Goal: Task Accomplishment & Management: Use online tool/utility

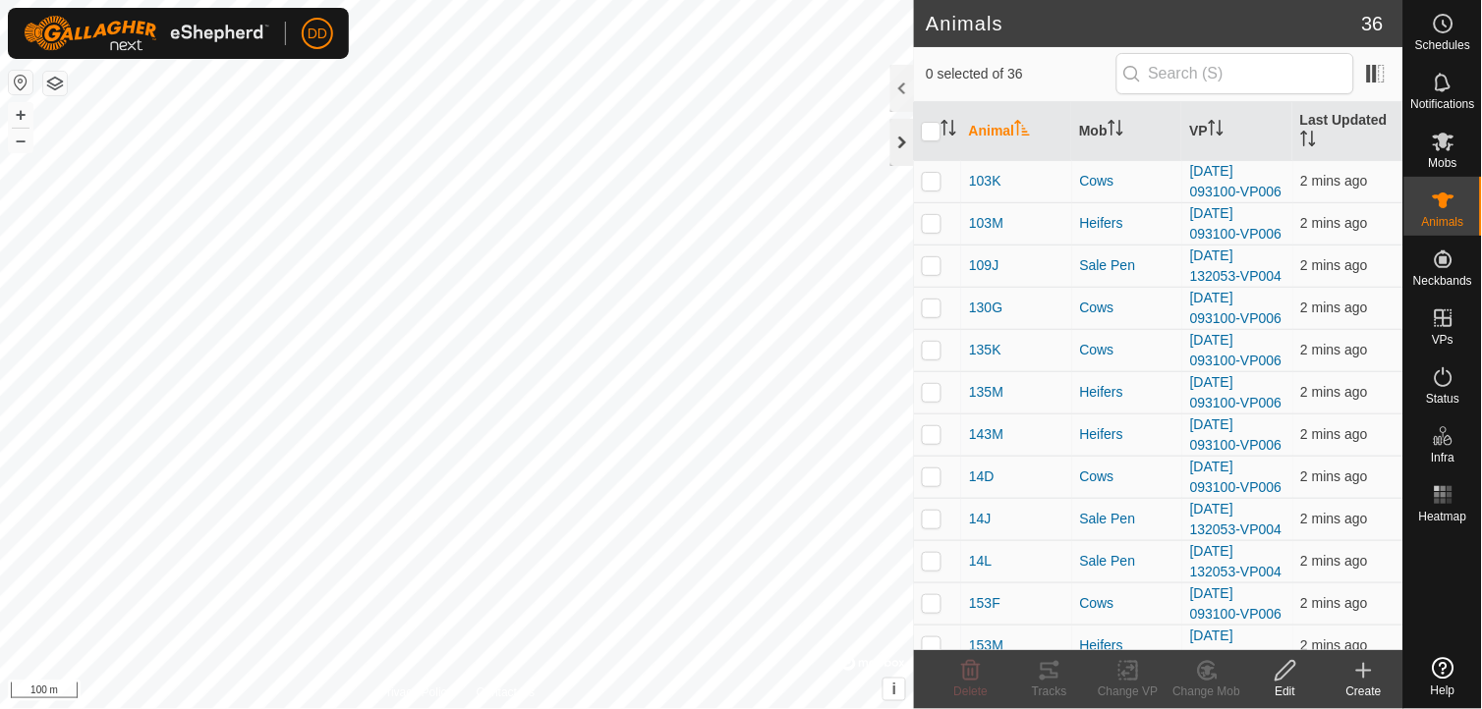
click at [906, 148] on div at bounding box center [902, 142] width 24 height 47
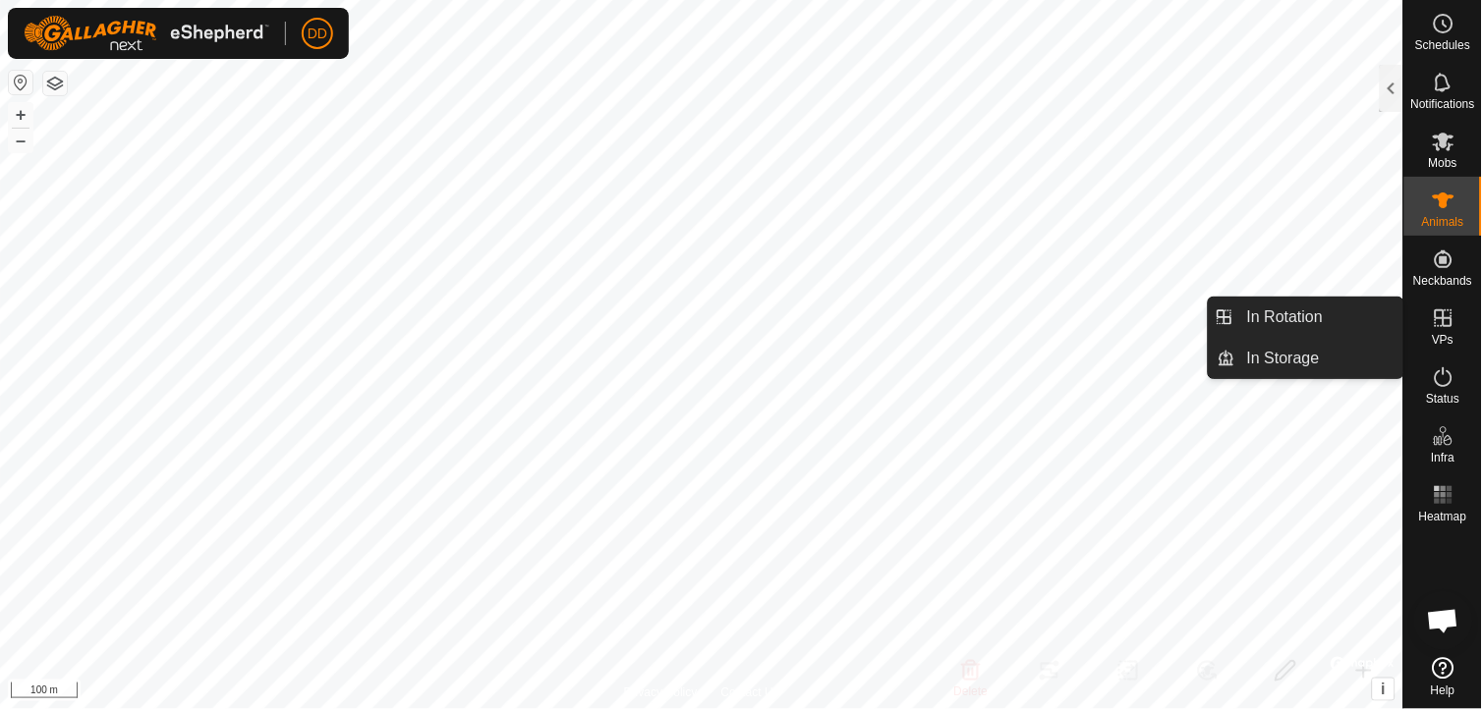
drag, startPoint x: 1438, startPoint y: 296, endPoint x: 1434, endPoint y: 329, distance: 33.6
click at [1434, 329] on icon at bounding box center [1444, 319] width 24 height 24
click at [1308, 312] on link "In Rotation" at bounding box center [1319, 317] width 168 height 39
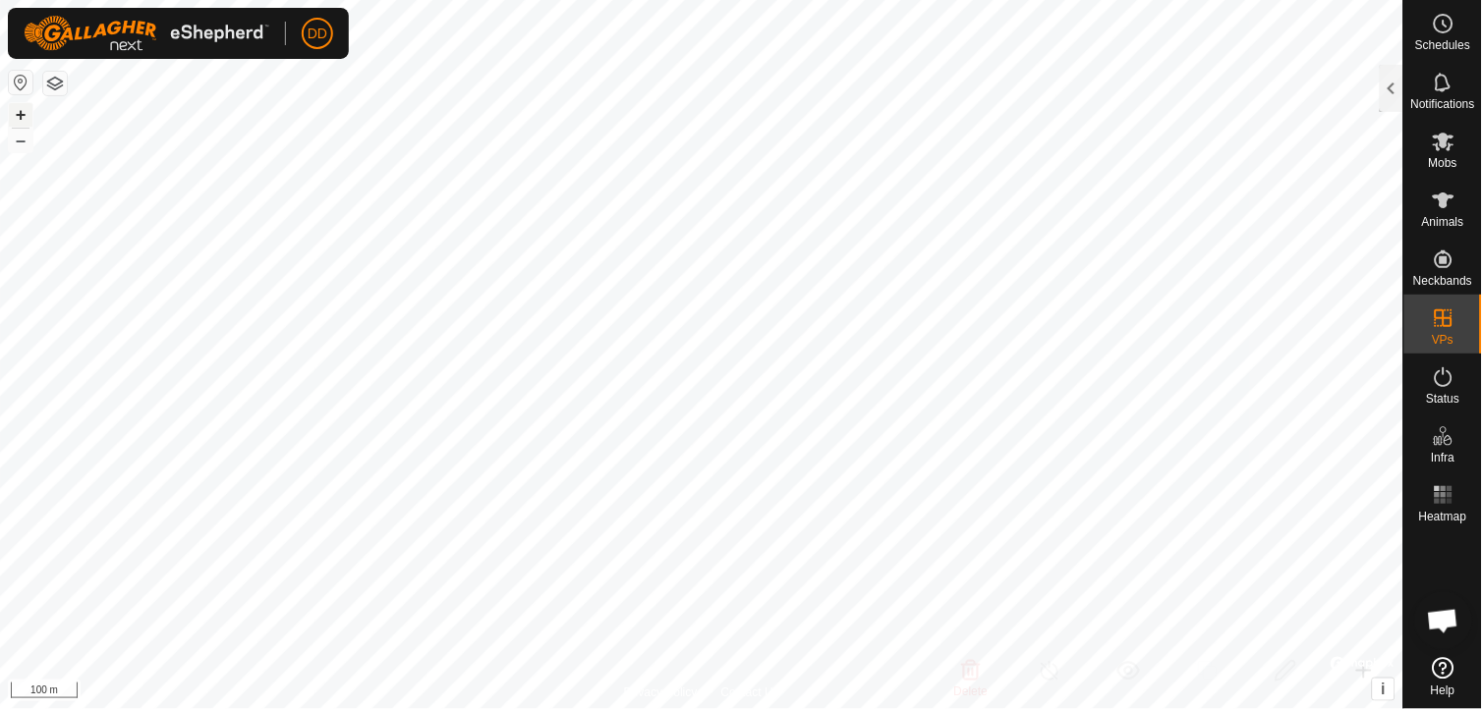
click at [22, 110] on button "+" at bounding box center [21, 115] width 24 height 24
click at [27, 115] on button "+" at bounding box center [21, 115] width 24 height 24
checkbox input "true"
click at [1393, 84] on div at bounding box center [1391, 88] width 24 height 47
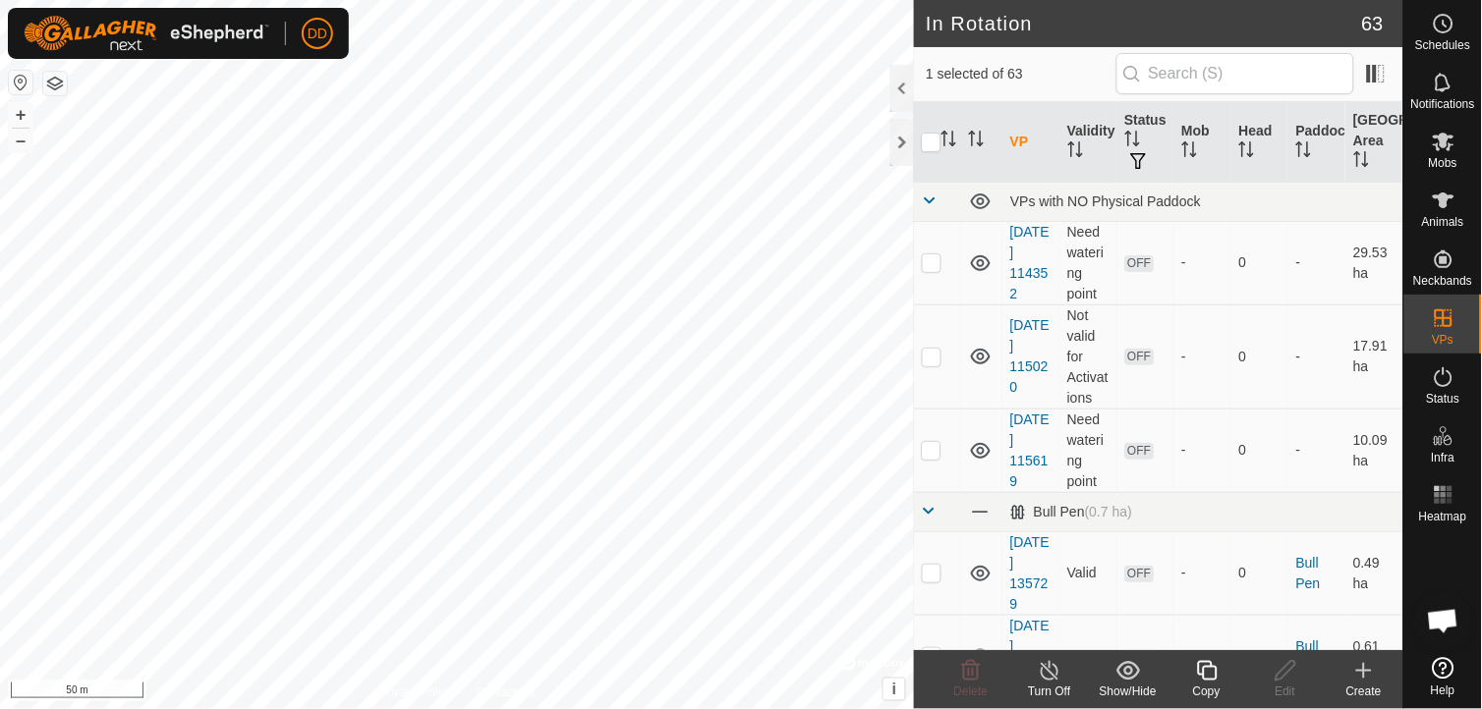
click at [1216, 689] on div "Copy" at bounding box center [1206, 692] width 79 height 18
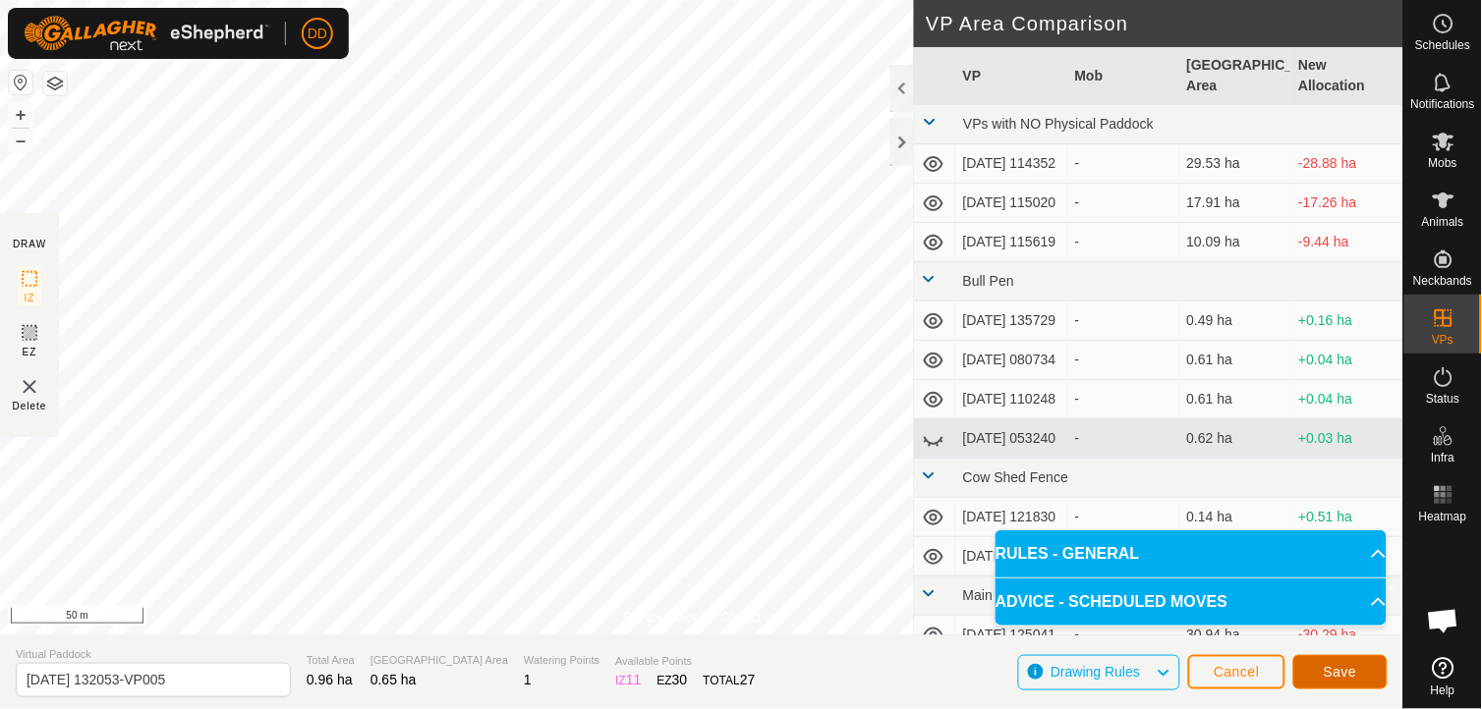
click at [1329, 665] on span "Save" at bounding box center [1339, 672] width 33 height 16
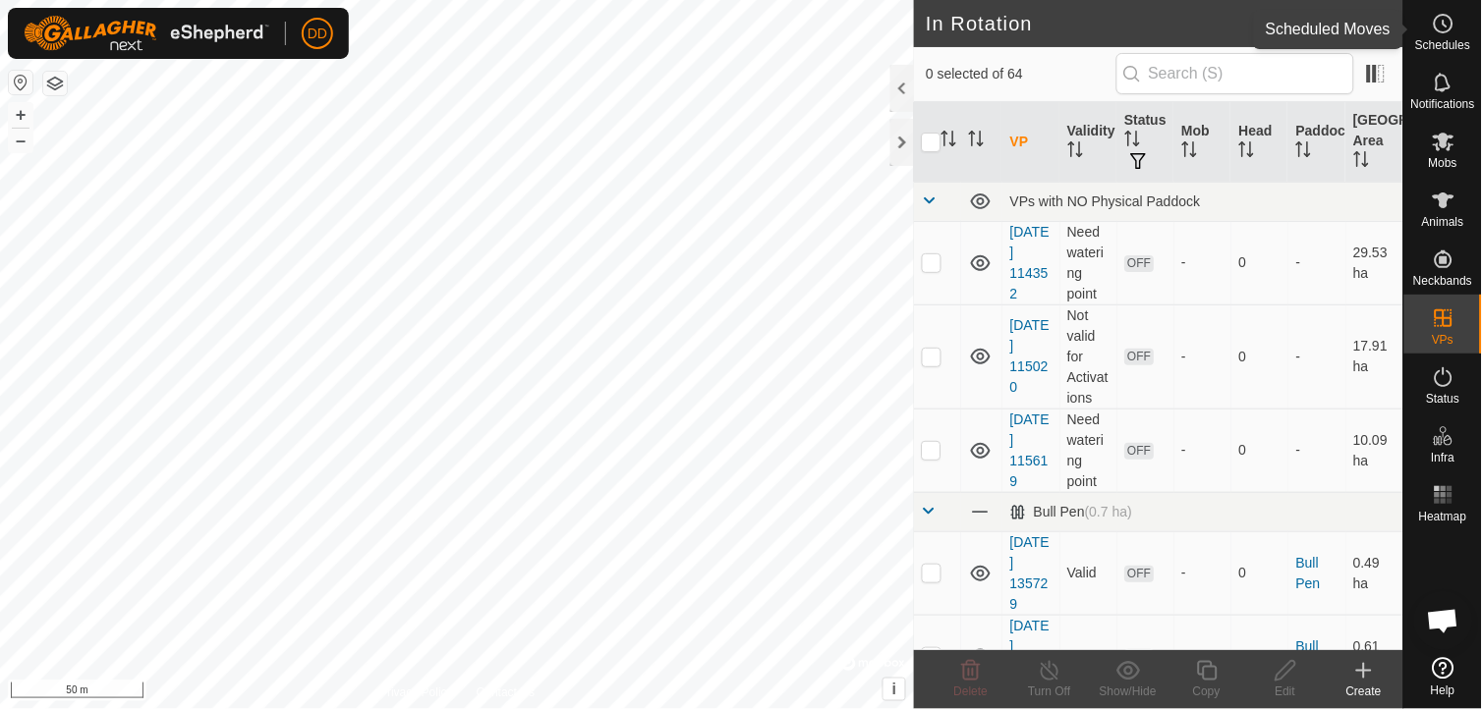
click at [1449, 28] on icon at bounding box center [1444, 24] width 24 height 24
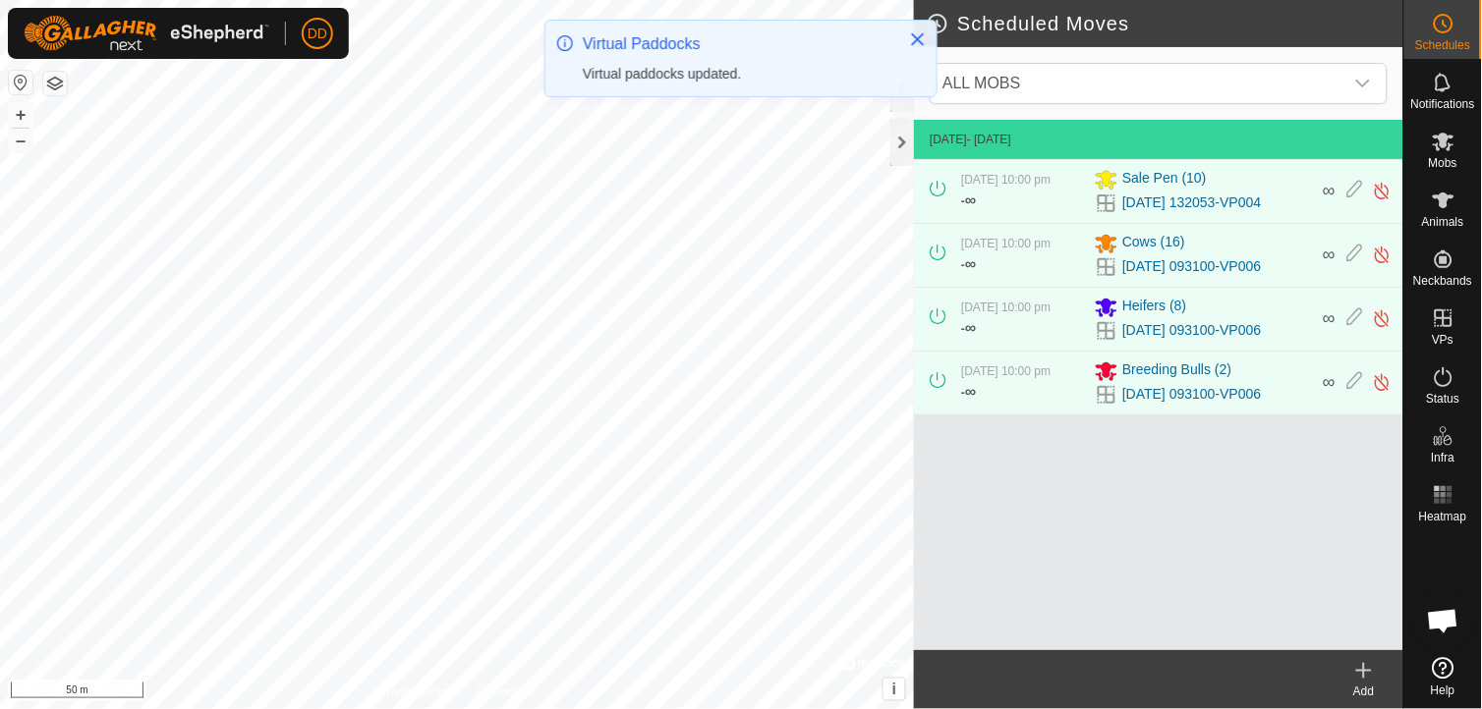
click at [1359, 665] on icon at bounding box center [1364, 671] width 24 height 24
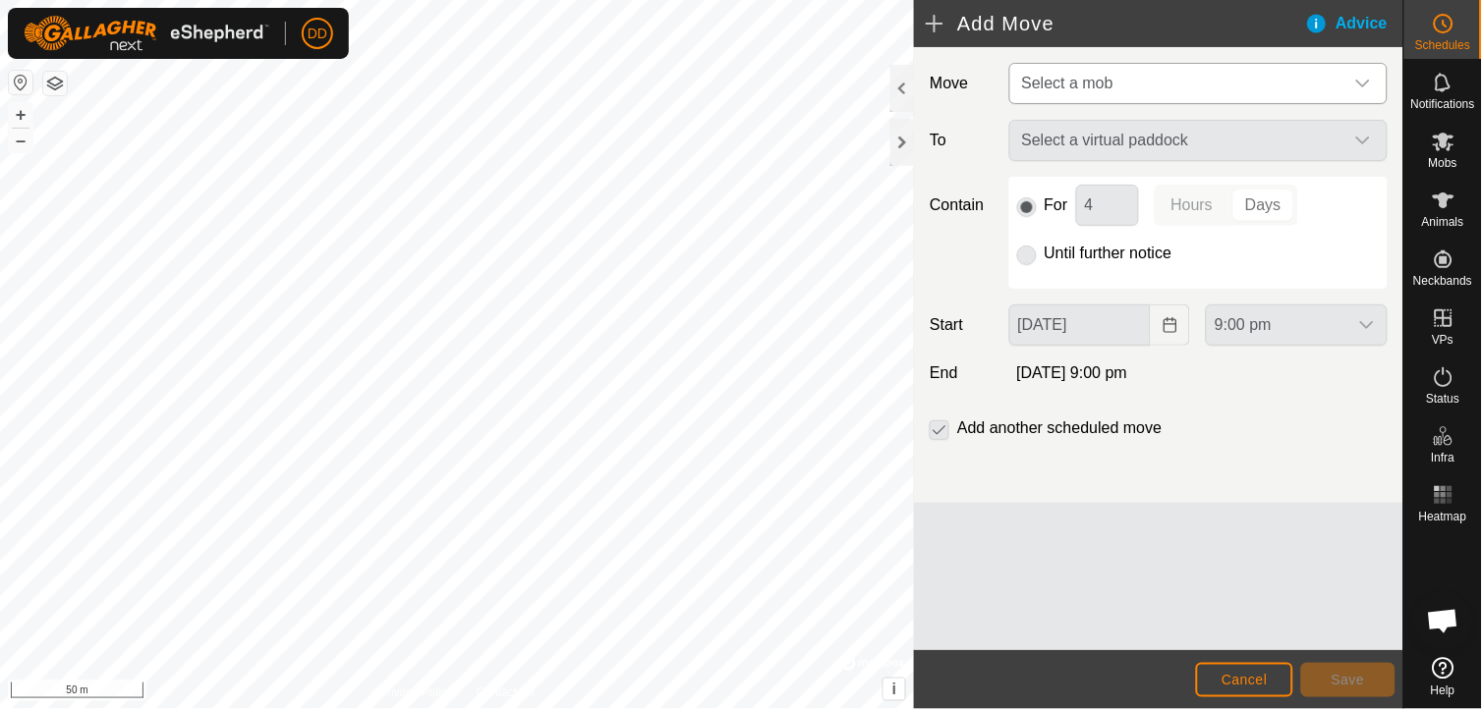
click at [1368, 83] on icon "dropdown trigger" at bounding box center [1363, 84] width 14 height 8
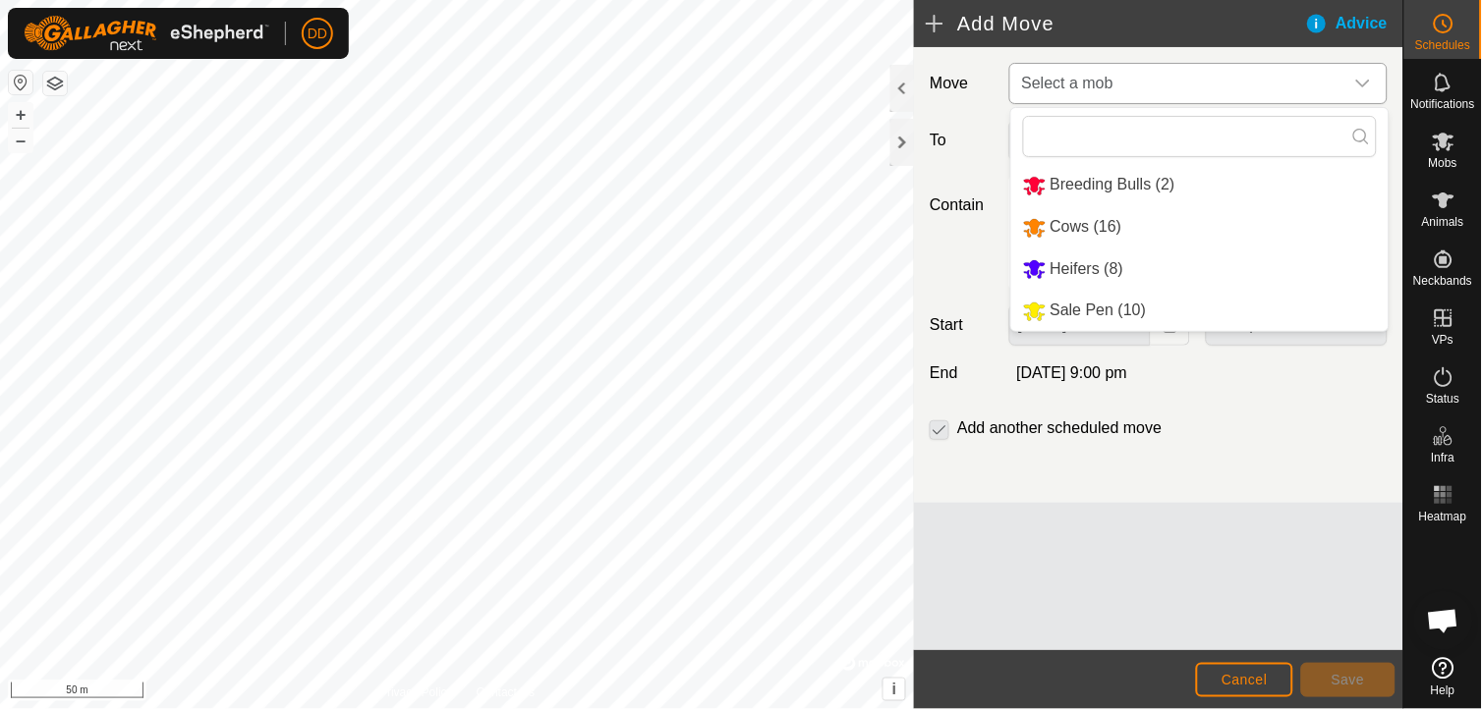
click at [1132, 309] on li "Sale Pen (10)" at bounding box center [1199, 311] width 377 height 40
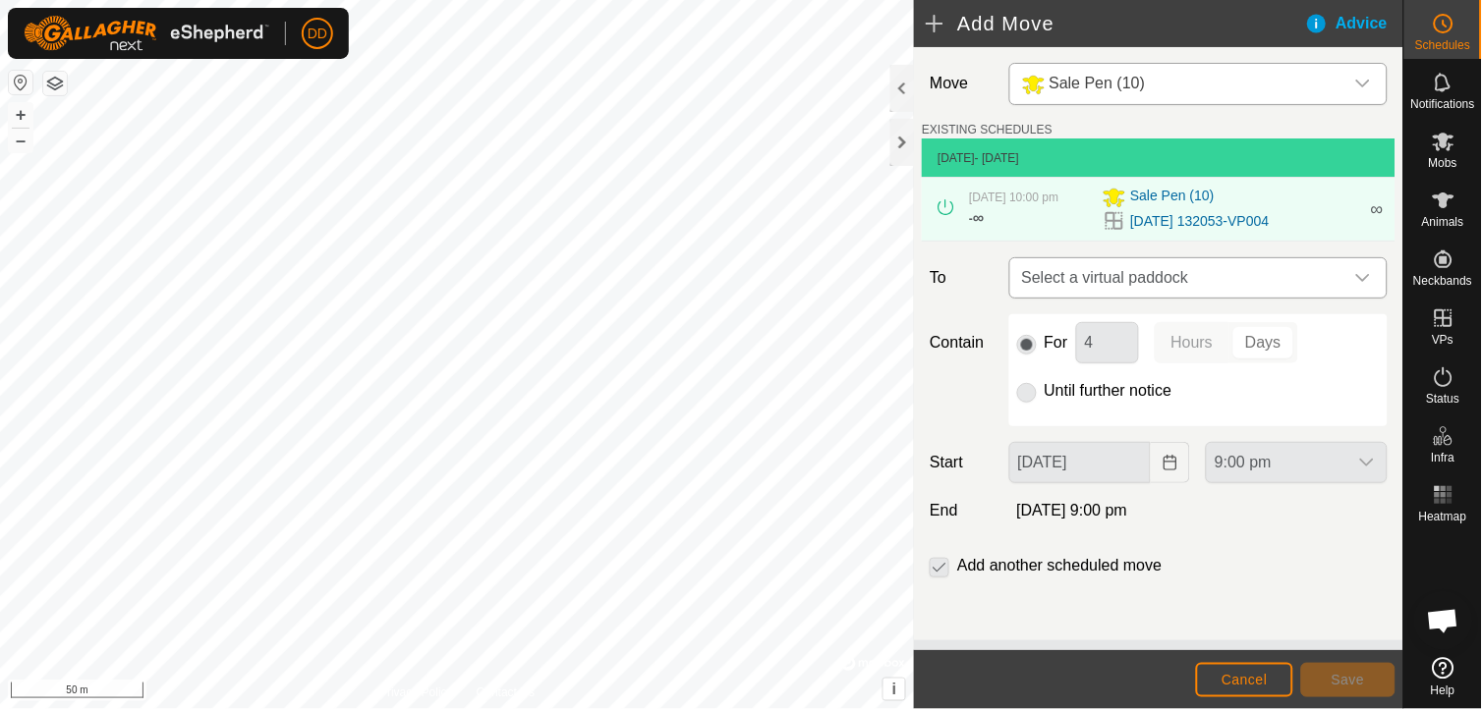
click at [1361, 278] on icon "dropdown trigger" at bounding box center [1363, 278] width 14 height 8
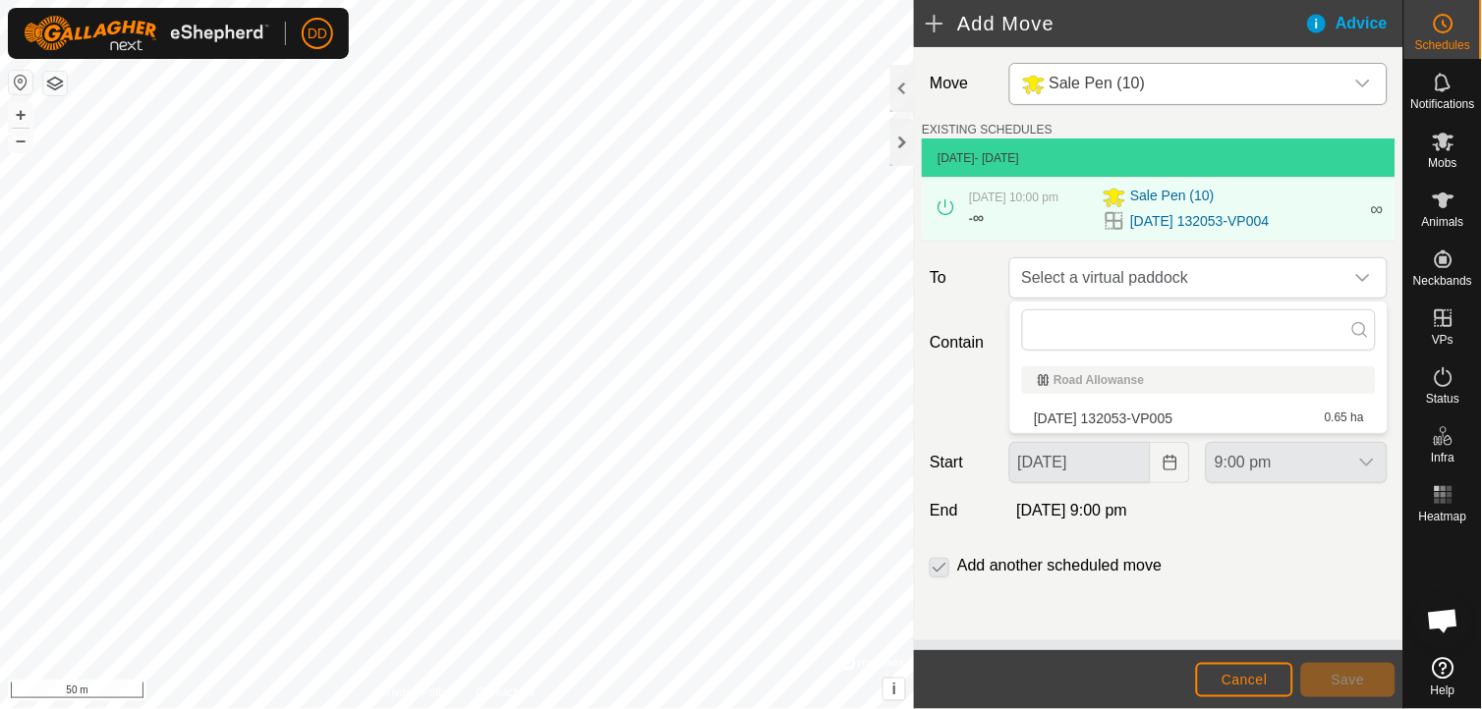
click at [1185, 414] on li "[DATE] 132053-VP005 0.65 ha" at bounding box center [1199, 418] width 354 height 29
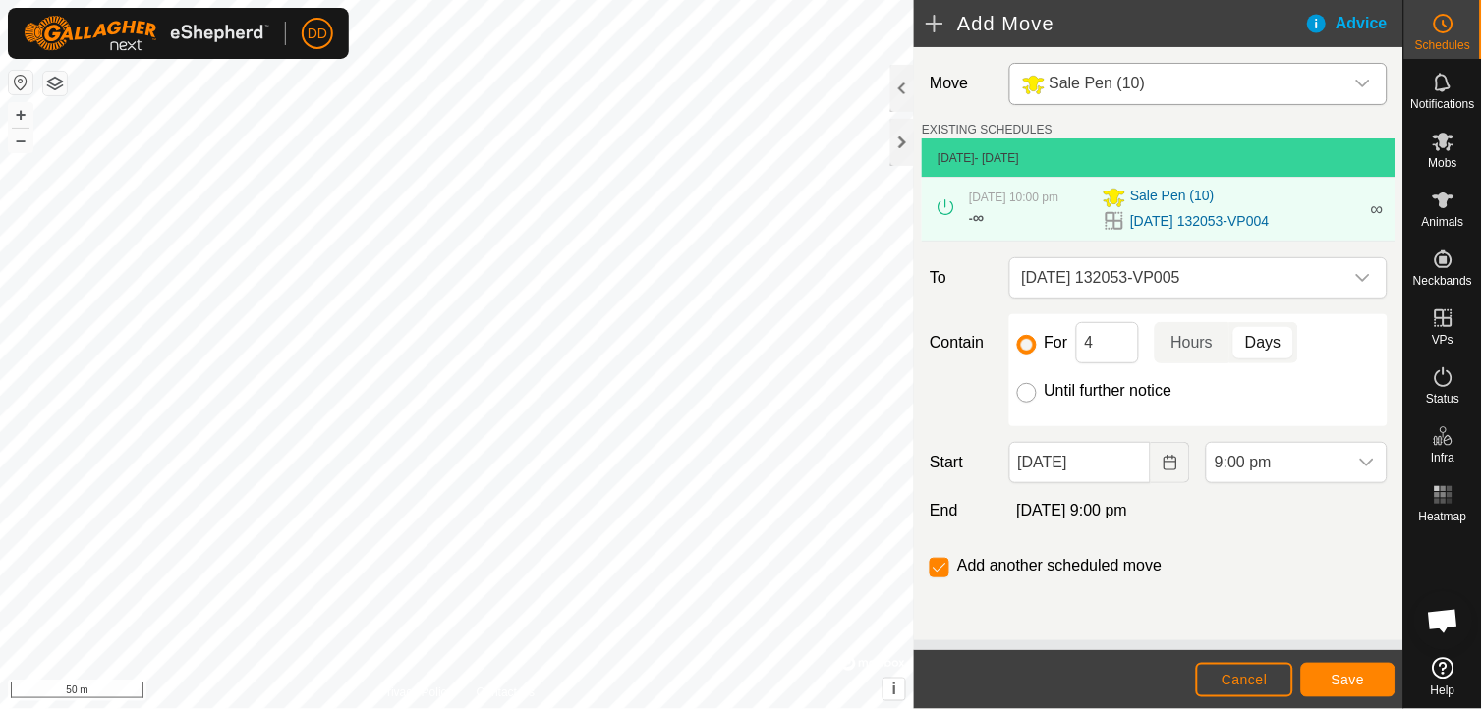
click at [1024, 386] on input "Until further notice" at bounding box center [1027, 393] width 20 height 20
radio input "true"
checkbox input "false"
click at [1343, 678] on span "Save" at bounding box center [1347, 680] width 33 height 16
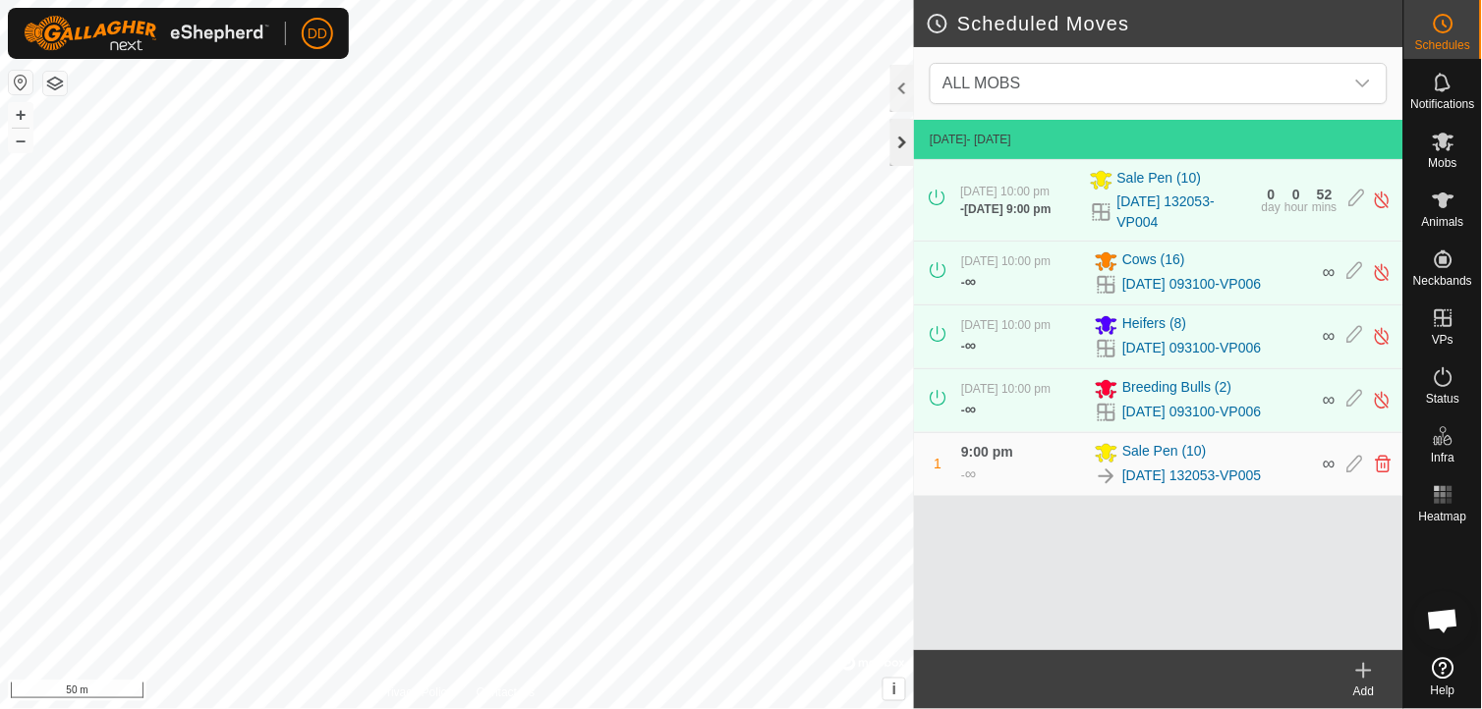
click at [899, 138] on div at bounding box center [902, 142] width 24 height 47
